Goal: Obtain resource: Download file/media

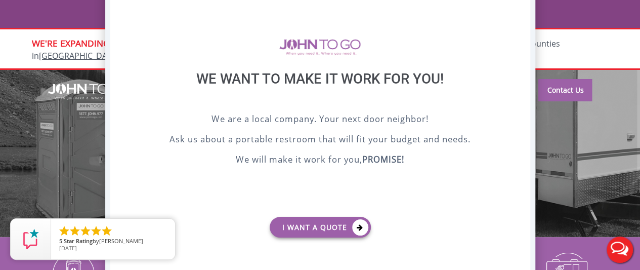
click at [584, 97] on div at bounding box center [320, 135] width 640 height 270
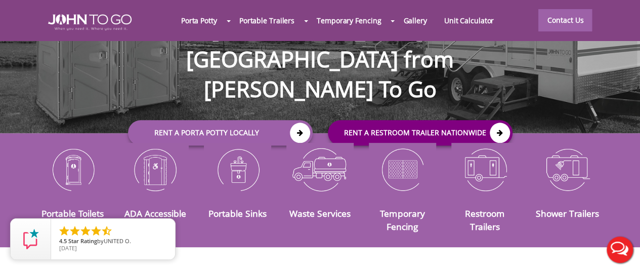
scroll to position [152, 0]
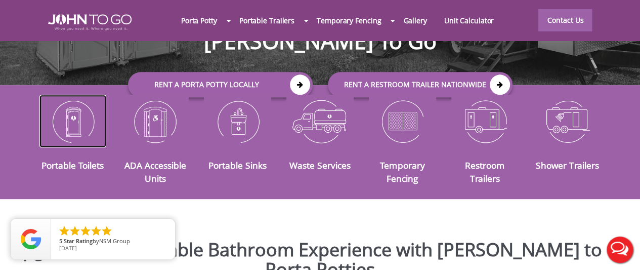
click at [69, 119] on img at bounding box center [72, 121] width 67 height 53
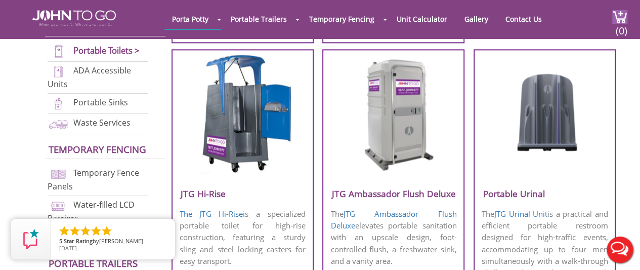
scroll to position [708, 0]
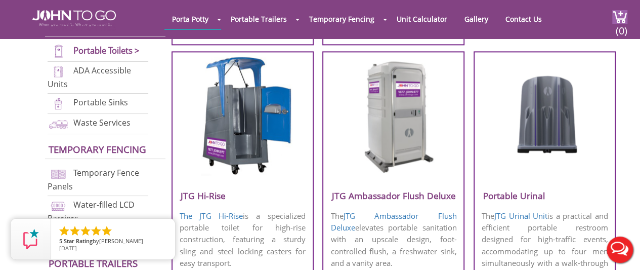
click at [370, 172] on img at bounding box center [393, 115] width 97 height 116
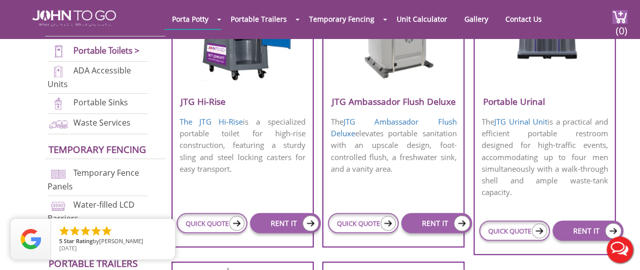
scroll to position [860, 0]
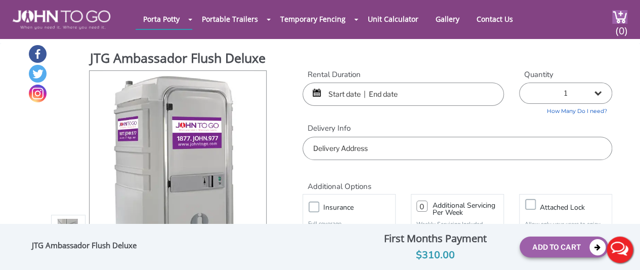
scroll to position [152, 0]
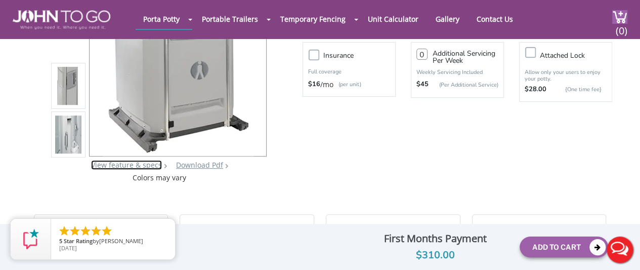
click at [156, 168] on link "View feature & specs" at bounding box center [126, 165] width 71 height 10
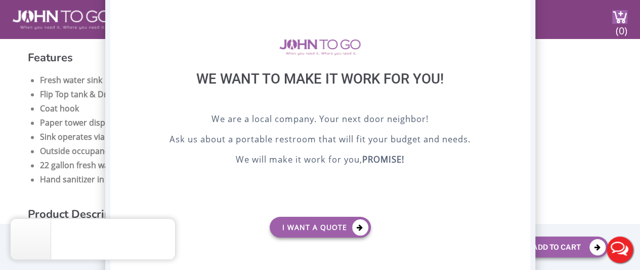
drag, startPoint x: 598, startPoint y: 133, endPoint x: 593, endPoint y: 131, distance: 5.4
click at [598, 133] on div at bounding box center [320, 135] width 640 height 270
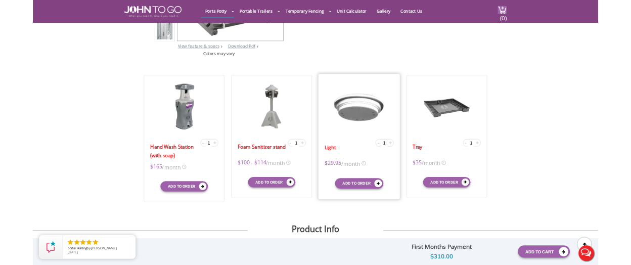
scroll to position [101, 0]
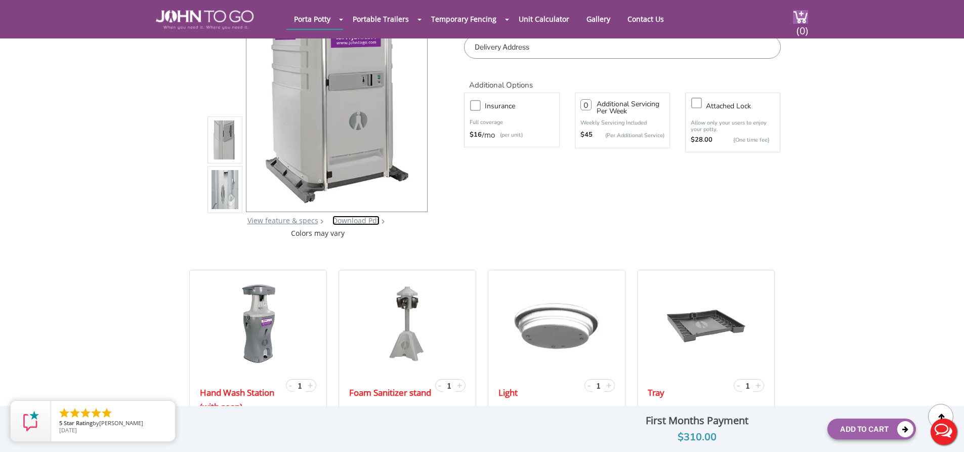
click at [365, 222] on link "Download Pdf" at bounding box center [355, 221] width 47 height 10
click at [359, 221] on link "Download Pdf" at bounding box center [355, 221] width 47 height 10
click at [349, 218] on link "Download Pdf" at bounding box center [355, 221] width 47 height 10
click at [640, 154] on div "Attached lock Allow only your users to enjoy your potty. $28.00 {One time fee}" at bounding box center [733, 122] width 110 height 65
